Goal: Use online tool/utility: Utilize a website feature to perform a specific function

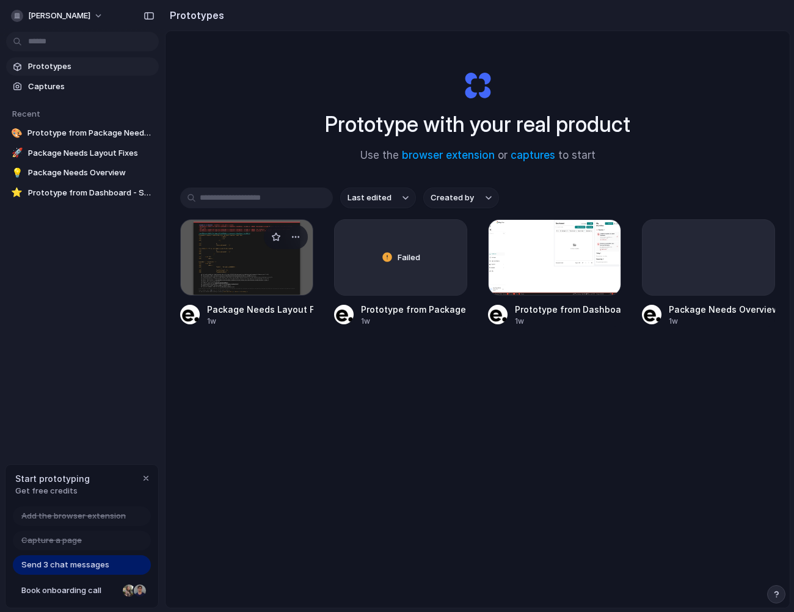
click at [234, 258] on div at bounding box center [246, 257] width 133 height 76
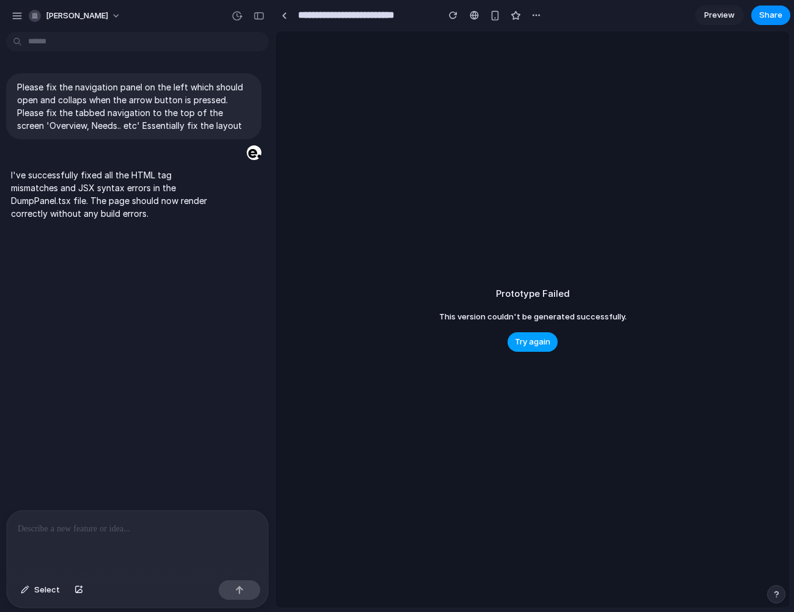
click at [532, 338] on span "Try again" at bounding box center [532, 342] width 35 height 12
